Goal: Navigation & Orientation: Find specific page/section

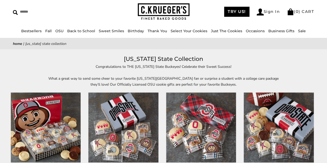
scroll to position [14, 0]
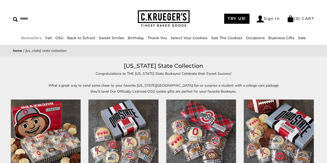
click at [25, 38] on link "Bestsellers" at bounding box center [31, 38] width 20 height 5
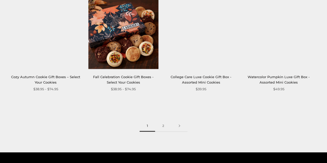
scroll to position [654, 0]
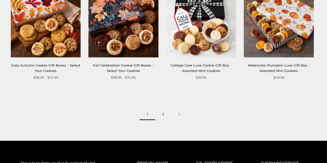
click at [163, 113] on link "2" at bounding box center [163, 115] width 16 height 12
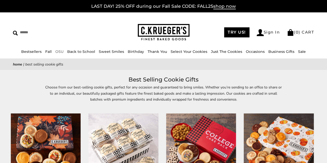
click at [58, 52] on link "OSU" at bounding box center [59, 51] width 8 height 5
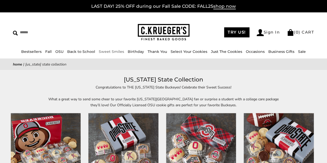
click at [103, 51] on link "Sweet Smiles" at bounding box center [111, 51] width 25 height 5
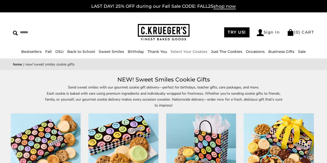
click at [176, 52] on link "Select Your Cookies" at bounding box center [188, 51] width 37 height 5
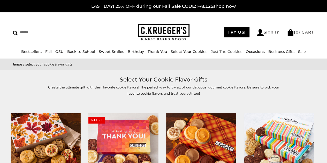
click at [231, 50] on link "Just The Cookies" at bounding box center [226, 51] width 31 height 5
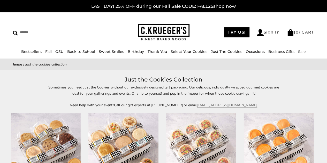
click at [298, 50] on link "Sale" at bounding box center [302, 51] width 8 height 5
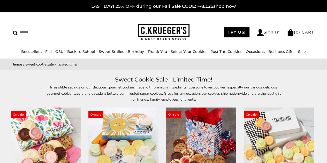
click at [324, 31] on div "****** TRY US! Sign In ( 0 ) CART ( 0 ) CART Bestsellers Fall NEW! Cozy Autumn …" at bounding box center [163, 35] width 327 height 46
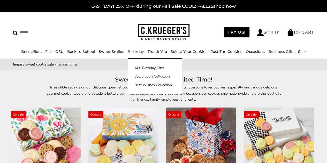
click at [146, 77] on link "Celebration Collection" at bounding box center [155, 76] width 54 height 5
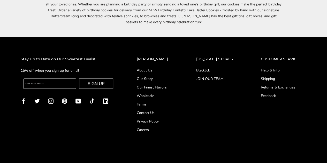
scroll to position [420, 0]
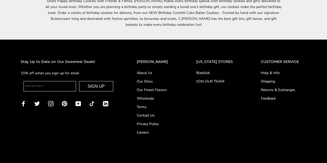
click at [152, 114] on link "Contact Us" at bounding box center [156, 115] width 39 height 5
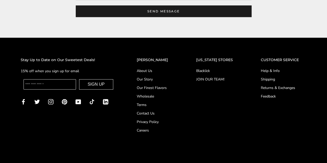
scroll to position [234, 0]
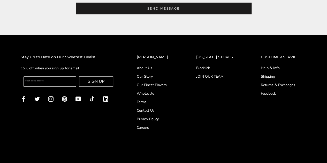
click at [272, 79] on link "Shipping" at bounding box center [283, 76] width 45 height 5
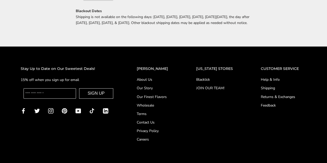
scroll to position [430, 0]
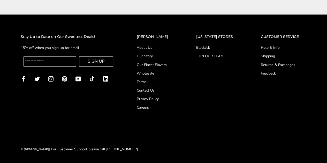
click at [155, 106] on link "Careers" at bounding box center [156, 107] width 39 height 5
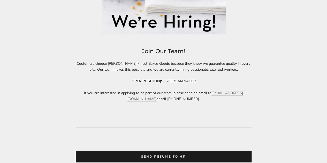
scroll to position [202, 0]
